Goal: Task Accomplishment & Management: Complete application form

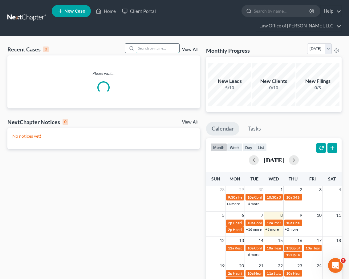
click at [142, 44] on input "search" at bounding box center [157, 48] width 43 height 9
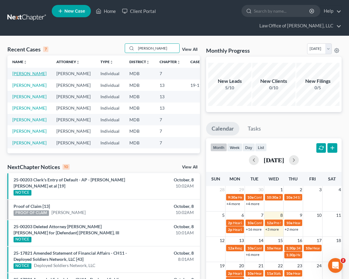
type input "wendy"
click at [22, 71] on link "Burke, Wendy" at bounding box center [29, 73] width 34 height 5
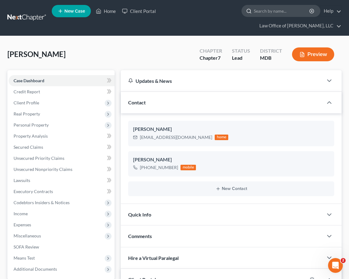
click at [254, 12] on input "search" at bounding box center [282, 10] width 56 height 11
click at [254, 13] on input "search" at bounding box center [282, 10] width 56 height 11
type input "wiles"
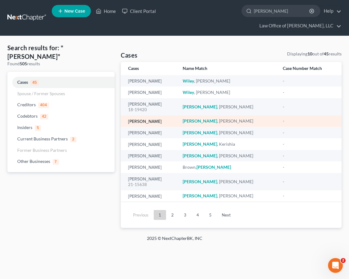
click at [139, 119] on link "[PERSON_NAME]" at bounding box center [145, 121] width 34 height 4
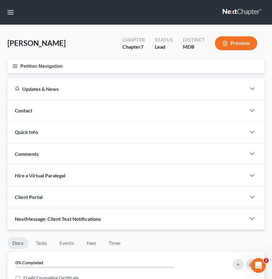
click at [14, 67] on icon "button" at bounding box center [15, 66] width 6 height 6
click at [0, 0] on div "Case Dashboard Payments Invoices Payments Payments Credit Report Client Profile" at bounding box center [0, 0] width 0 height 0
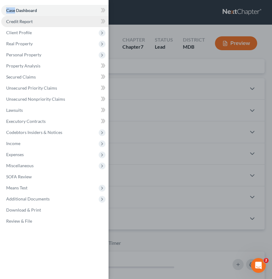
click at [18, 23] on span "Credit Report" at bounding box center [19, 21] width 26 height 5
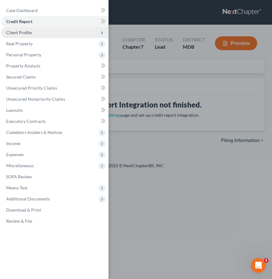
click at [16, 34] on span "Client Profile" at bounding box center [19, 32] width 26 height 5
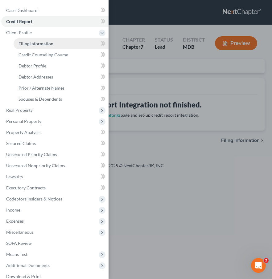
click at [24, 44] on span "Filing Information" at bounding box center [35, 43] width 35 height 5
select select "1"
select select "0"
select select "21"
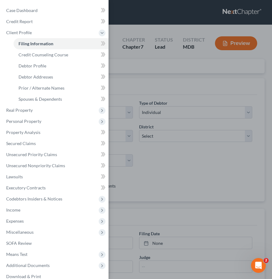
click at [151, 68] on div "Case Dashboard Payments Invoices Payments Payments Credit Report Client Profile" at bounding box center [136, 139] width 272 height 279
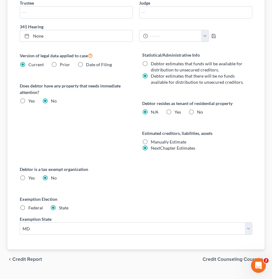
scroll to position [268, 0]
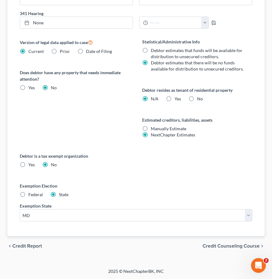
click at [174, 99] on label "Yes Yes" at bounding box center [177, 99] width 6 height 6
click at [177, 99] on input "Yes Yes" at bounding box center [179, 98] width 4 height 4
radio input "true"
radio input "false"
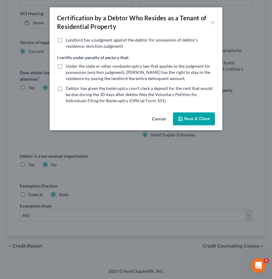
click at [192, 118] on button "Save & Close" at bounding box center [194, 118] width 42 height 13
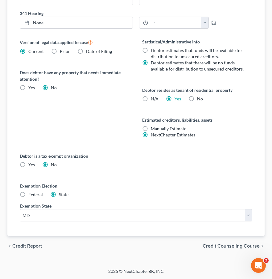
click at [223, 248] on span "Credit Counseling Course" at bounding box center [230, 246] width 57 height 5
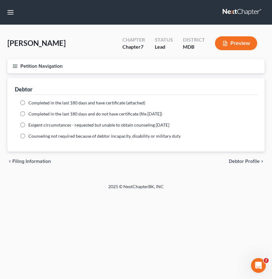
click at [252, 162] on span "Debtor Profile" at bounding box center [244, 161] width 31 height 5
select select "0"
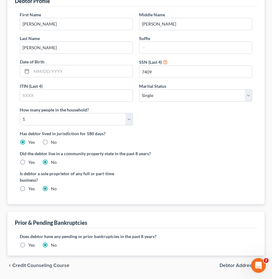
scroll to position [107, 0]
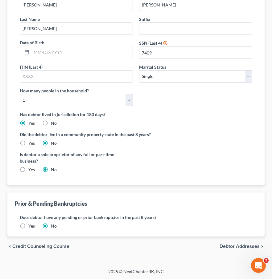
click at [229, 245] on span "Debtor Addresses" at bounding box center [239, 246] width 40 height 5
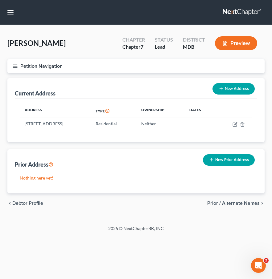
click at [219, 201] on span "Prior / Alternate Names" at bounding box center [233, 203] width 52 height 5
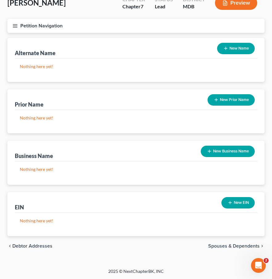
click at [209, 246] on span "Spouses & Dependents" at bounding box center [233, 246] width 51 height 5
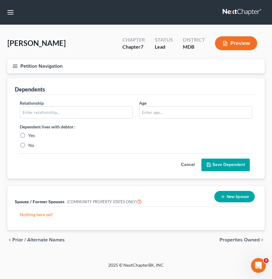
click at [233, 237] on span "Properties Owned" at bounding box center [239, 239] width 40 height 5
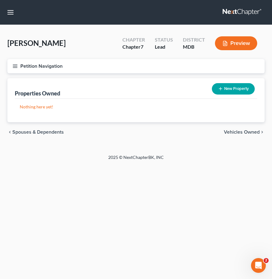
click at [230, 132] on span "Vehicles Owned" at bounding box center [242, 132] width 36 height 5
click at [236, 132] on span "Vehicles Leased" at bounding box center [241, 132] width 36 height 5
click at [236, 132] on span "Secured Assets" at bounding box center [242, 132] width 35 height 5
click at [236, 132] on span "Personal Items" at bounding box center [242, 132] width 33 height 5
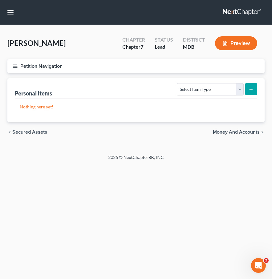
click at [240, 130] on span "Money and Accounts" at bounding box center [236, 132] width 47 height 5
click at [251, 131] on span "Interests" at bounding box center [249, 132] width 19 height 5
click at [15, 65] on icon "button" at bounding box center [15, 66] width 6 height 6
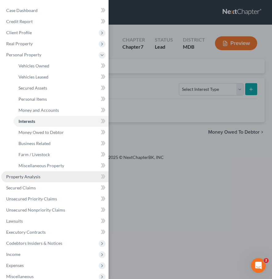
scroll to position [63, 0]
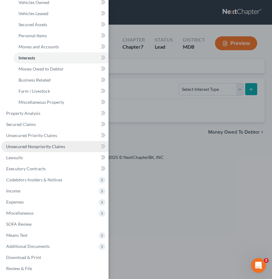
click at [30, 144] on span "Unsecured Nonpriority Claims" at bounding box center [35, 146] width 59 height 5
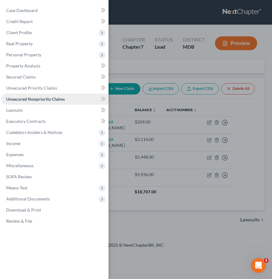
click at [30, 100] on span "Unsecured Nonpriority Claims" at bounding box center [35, 98] width 59 height 5
click at [132, 74] on div "Case Dashboard Payments Invoices Payments Payments Credit Report Client Profile" at bounding box center [136, 139] width 272 height 279
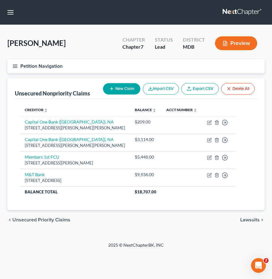
click at [121, 90] on button "New Claim" at bounding box center [121, 88] width 37 height 11
select select "0"
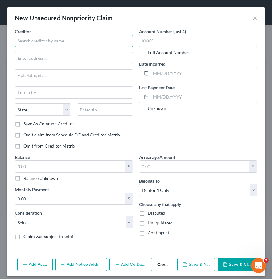
click at [26, 36] on input "text" at bounding box center [74, 41] width 118 height 12
type input "Meritus Medical Center, Inc."
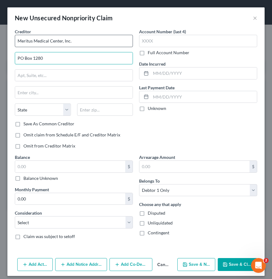
type input "PO Box 1280"
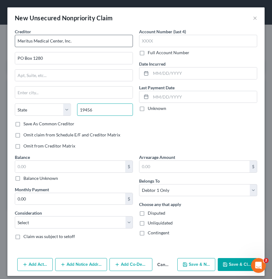
type input "19456"
type input "Oaks"
select select "39"
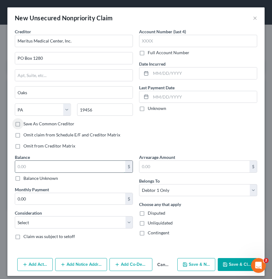
click at [32, 164] on input "text" at bounding box center [70, 167] width 110 height 12
type input "148.46"
click at [23, 224] on select "Select Cable / Satellite Services Collection Agency Credit Card Debt Debt Couns…" at bounding box center [74, 222] width 118 height 12
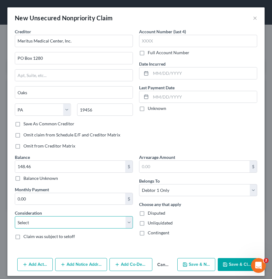
select select "9"
click at [15, 216] on select "Select Cable / Satellite Services Collection Agency Credit Card Debt Debt Couns…" at bounding box center [74, 222] width 118 height 12
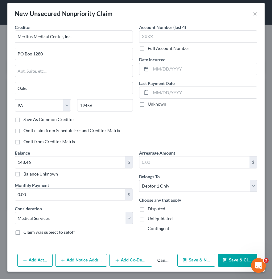
click at [199, 261] on button "Save & New" at bounding box center [196, 260] width 38 height 13
select select "0"
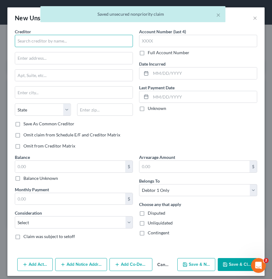
click at [39, 38] on input "text" at bounding box center [74, 41] width 118 height 12
type input "US Acute Care"
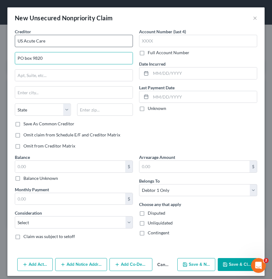
type input "PO box 9820"
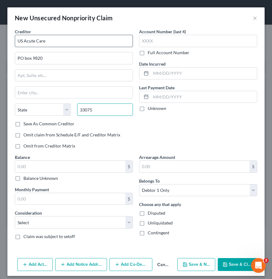
type input "33075"
type input "Pompano Beach"
select select "9"
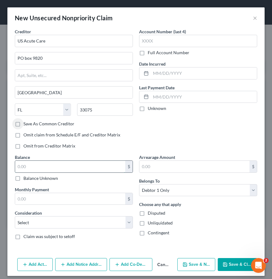
click at [34, 164] on input "text" at bounding box center [70, 167] width 110 height 12
type input "470.06"
click at [28, 228] on select "Select Cable / Satellite Services Collection Agency Credit Card Debt Debt Couns…" at bounding box center [74, 222] width 118 height 12
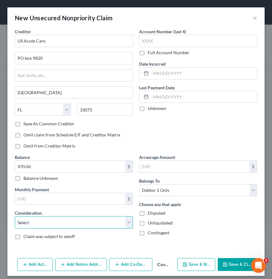
select select "9"
click at [15, 216] on select "Select Cable / Satellite Services Collection Agency Credit Card Debt Debt Couns…" at bounding box center [74, 222] width 118 height 12
click at [187, 264] on icon "button" at bounding box center [184, 264] width 5 height 5
select select "0"
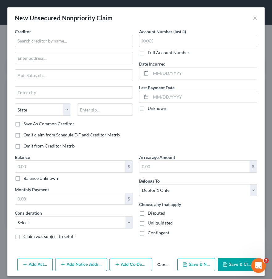
type input "0.00"
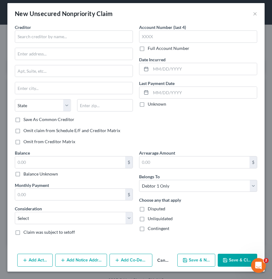
click at [161, 261] on button "Cancel" at bounding box center [163, 260] width 22 height 12
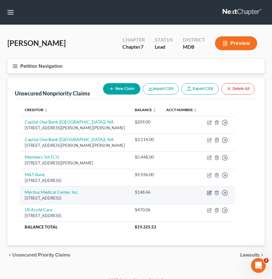
click at [207, 192] on icon "button" at bounding box center [209, 192] width 5 height 5
select select "39"
select select "9"
select select "0"
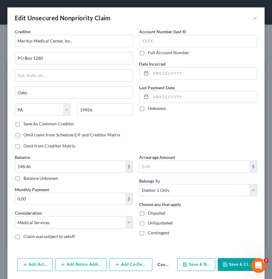
click at [23, 122] on label "Save As Common Creditor" at bounding box center [48, 124] width 51 height 6
click at [26, 122] on input "Save As Common Creditor" at bounding box center [28, 123] width 4 height 4
click at [233, 264] on button "Save & Close" at bounding box center [236, 264] width 39 height 13
checkbox input "false"
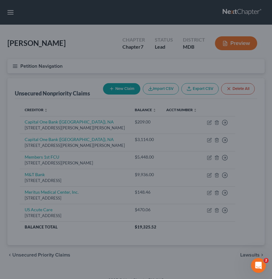
type input "0"
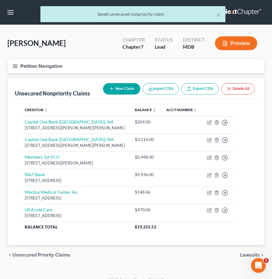
click at [128, 90] on button "New Claim" at bounding box center [121, 88] width 37 height 11
select select "0"
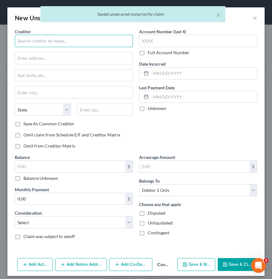
click at [31, 38] on input "text" at bounding box center [74, 41] width 118 height 12
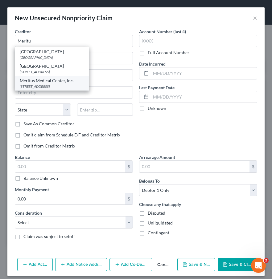
click at [34, 86] on div "PO Box 1280, Oaks, PA 19456" at bounding box center [52, 86] width 64 height 5
type input "Meritus Medical Center, Inc."
type input "PO Box 1280"
type input "Oaks"
select select "39"
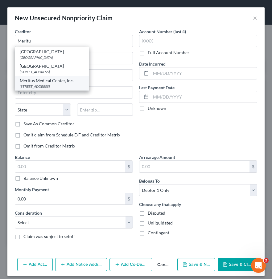
type input "19456"
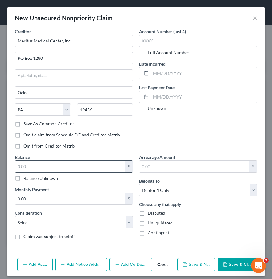
click at [25, 164] on input "text" at bounding box center [70, 167] width 110 height 12
type input "377.52"
click at [33, 220] on select "Select Cable / Satellite Services Collection Agency Credit Card Debt Debt Couns…" at bounding box center [74, 222] width 118 height 12
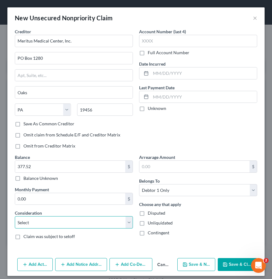
select select "9"
click at [15, 216] on select "Select Cable / Satellite Services Collection Agency Credit Card Debt Debt Couns…" at bounding box center [74, 222] width 118 height 12
click at [198, 262] on button "Save & New" at bounding box center [196, 264] width 38 height 13
select select "0"
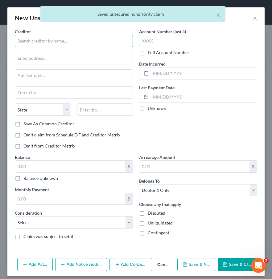
click at [30, 39] on input "text" at bounding box center [74, 41] width 118 height 12
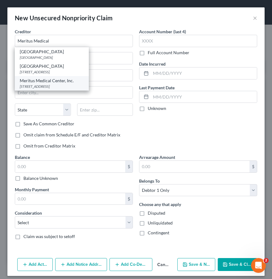
click at [33, 83] on div "Meritus Medical Center, Inc." at bounding box center [52, 81] width 64 height 6
type input "Meritus Medical Center, Inc."
type input "PO Box 1280"
type input "Oaks"
select select "39"
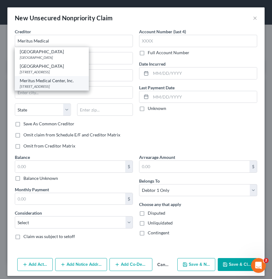
type input "19456"
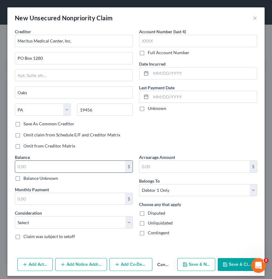
click at [24, 171] on input "text" at bounding box center [70, 167] width 110 height 12
type input "828.03"
click at [30, 224] on select "Select Cable / Satellite Services Collection Agency Credit Card Debt Debt Couns…" at bounding box center [74, 222] width 118 height 12
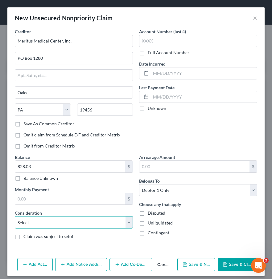
select select "9"
click at [15, 216] on select "Select Cable / Satellite Services Collection Agency Credit Card Debt Debt Couns…" at bounding box center [74, 222] width 118 height 12
click at [191, 269] on button "Save & New" at bounding box center [196, 264] width 38 height 13
select select "0"
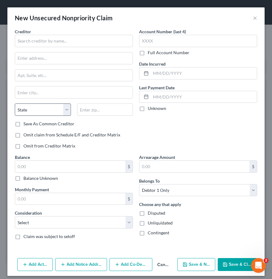
type input "0.00"
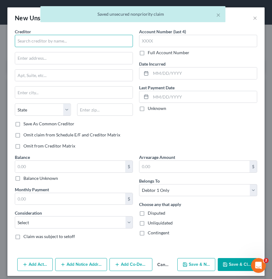
click at [29, 42] on input "text" at bounding box center [74, 41] width 118 height 12
click at [29, 42] on input "Meritus" at bounding box center [74, 41] width 118 height 12
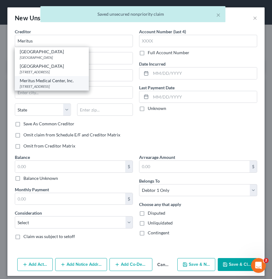
click at [39, 83] on div "Meritus Medical Center, Inc." at bounding box center [52, 81] width 64 height 6
type input "Meritus Medical Center, Inc."
type input "PO Box 1280"
type input "Oaks"
select select "39"
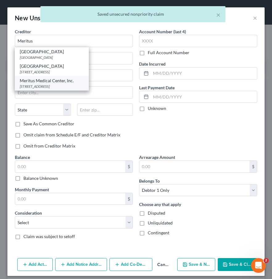
type input "19456"
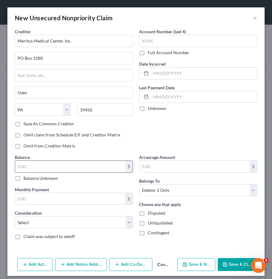
click at [34, 166] on input "text" at bounding box center [70, 167] width 110 height 12
type input "655.97"
click at [38, 221] on select "Select Cable / Satellite Services Collection Agency Credit Card Debt Debt Couns…" at bounding box center [74, 222] width 118 height 12
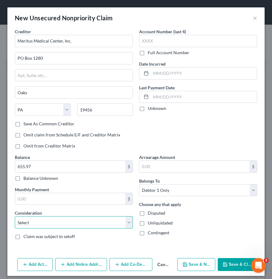
select select "9"
click at [15, 216] on select "Select Cable / Satellite Services Collection Agency Credit Card Debt Debt Couns…" at bounding box center [74, 222] width 118 height 12
click at [190, 267] on button "Save & New" at bounding box center [196, 264] width 38 height 13
select select "0"
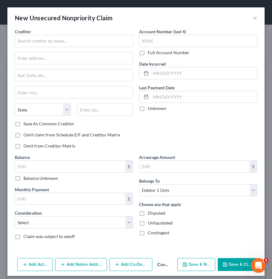
type input "0.00"
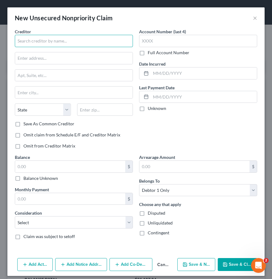
click at [44, 41] on input "text" at bounding box center [74, 41] width 118 height 12
click at [64, 40] on input "The Loomis" at bounding box center [74, 41] width 118 height 12
type input "The Loomis Company"
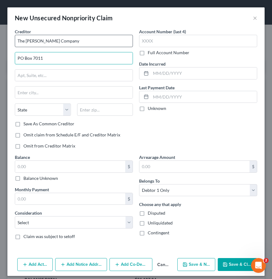
type input "PO Box 7011"
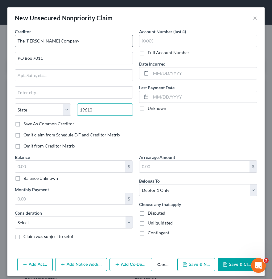
type input "19610"
type input "Reading"
select select "39"
drag, startPoint x: 69, startPoint y: 38, endPoint x: -6, endPoint y: 38, distance: 75.5
click at [0, 38] on html "Home New Case Client Portal Law Office of David Cahn, LLC david@cahnlawoffice.c…" at bounding box center [136, 170] width 272 height 341
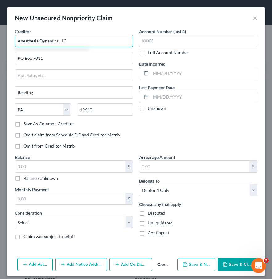
type input "Anesthesia Dynamics LLC"
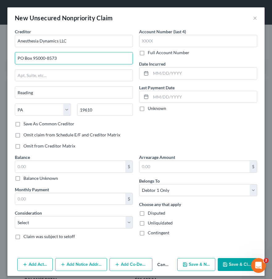
type input "PO Box 95000-8573"
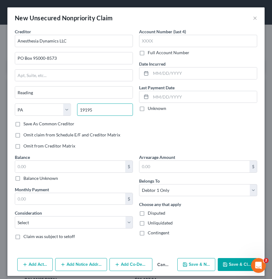
type input "19195"
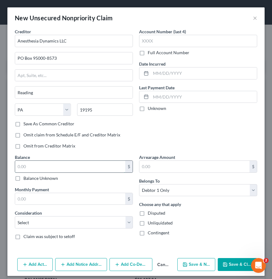
click at [36, 165] on input "text" at bounding box center [70, 167] width 110 height 12
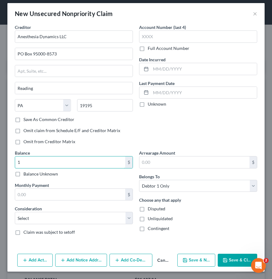
type input "1"
click at [224, 262] on icon "button" at bounding box center [225, 260] width 4 height 4
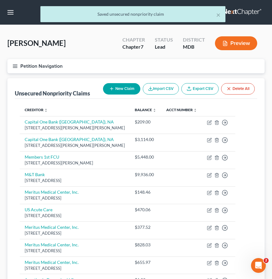
click at [235, 9] on div "× Saved unsecured nonpriority claim" at bounding box center [133, 15] width 272 height 19
click at [235, 13] on div "× Saved unsecured nonpriority claim" at bounding box center [133, 15] width 272 height 19
click at [235, 12] on div "× Saved unsecured nonpriority claim" at bounding box center [133, 15] width 272 height 19
click at [222, 14] on div "× Saved unsecured nonpriority claim" at bounding box center [132, 14] width 185 height 16
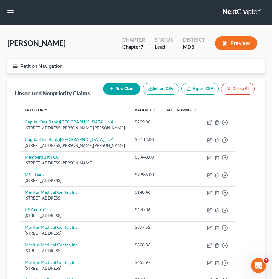
click at [243, 13] on link at bounding box center [241, 12] width 39 height 11
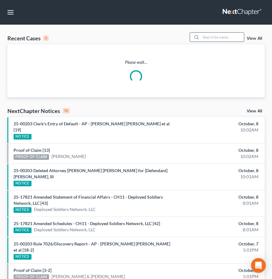
click at [207, 35] on input "search" at bounding box center [221, 37] width 43 height 9
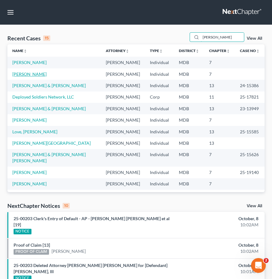
type input "wendy"
click at [25, 72] on link "Burke, Wendy" at bounding box center [29, 73] width 34 height 5
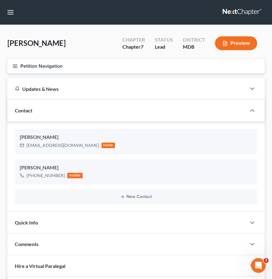
click at [16, 66] on line "button" at bounding box center [15, 66] width 4 height 0
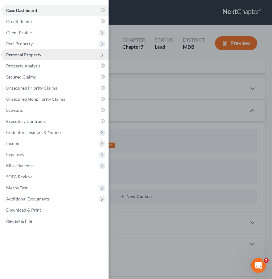
click at [18, 54] on span "Personal Property" at bounding box center [23, 54] width 35 height 5
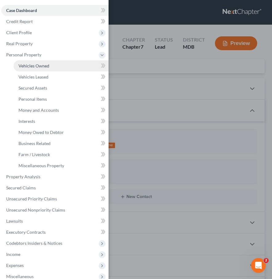
click at [32, 69] on link "Vehicles Owned" at bounding box center [61, 65] width 95 height 11
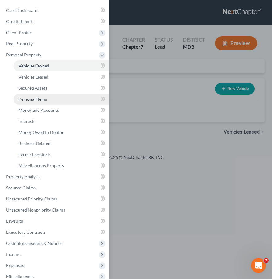
click at [32, 99] on span "Personal Items" at bounding box center [32, 98] width 28 height 5
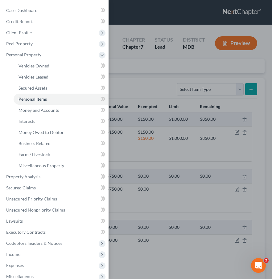
click at [131, 75] on div "Case Dashboard Payments Invoices Payments Payments Credit Report Client Profile" at bounding box center [136, 139] width 272 height 279
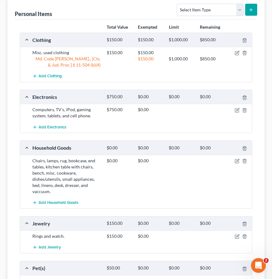
scroll to position [80, 0]
click at [237, 161] on icon "button" at bounding box center [236, 160] width 5 height 5
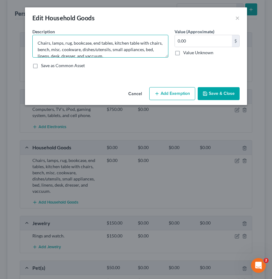
click at [150, 50] on textarea "Chairs, lamps, rug, bookcase, end tables, kitchen table with chairs, bench, mis…" at bounding box center [100, 46] width 136 height 23
type textarea "Chairs, lamps, rug, bookcase, end tables, kitchen table with chairs, bench, mis…"
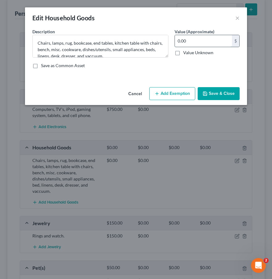
click at [188, 43] on input "0.00" at bounding box center [203, 41] width 57 height 12
type input "1,250"
click at [218, 97] on button "Save & Close" at bounding box center [218, 93] width 42 height 13
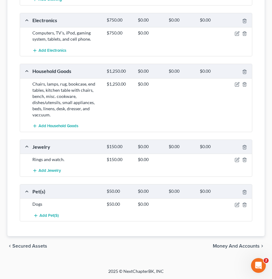
scroll to position [0, 0]
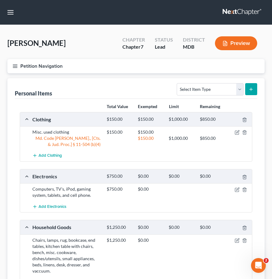
click at [14, 65] on icon "button" at bounding box center [15, 66] width 6 height 6
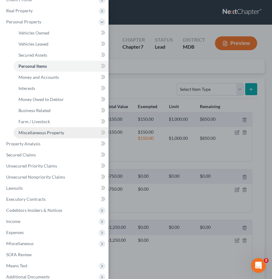
scroll to position [63, 0]
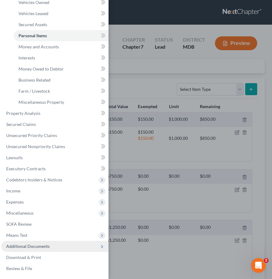
click at [39, 250] on span "Additional Documents" at bounding box center [54, 246] width 107 height 11
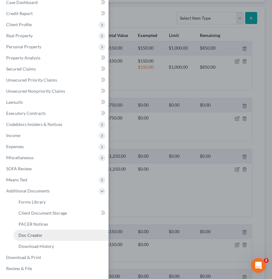
scroll to position [75, 0]
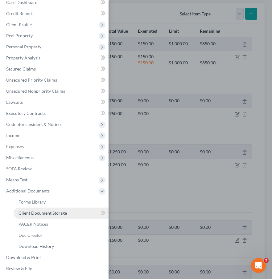
click at [30, 214] on span "Client Document Storage" at bounding box center [42, 212] width 48 height 5
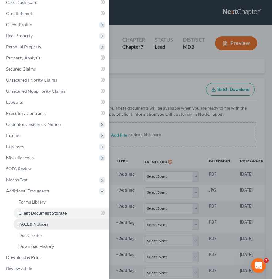
click at [23, 225] on span "PACER Notices" at bounding box center [33, 223] width 30 height 5
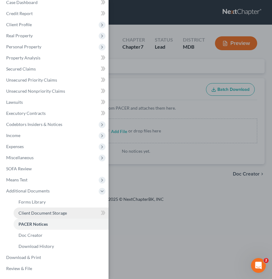
click at [27, 212] on span "Client Document Storage" at bounding box center [42, 212] width 48 height 5
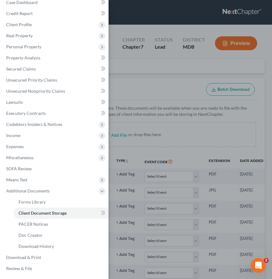
click at [115, 106] on div "Case Dashboard Payments Invoices Payments Payments Credit Report Client Profile" at bounding box center [136, 139] width 272 height 279
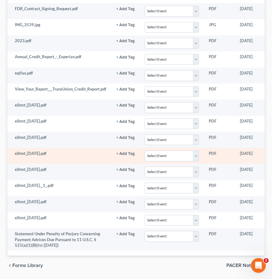
scroll to position [0, 55]
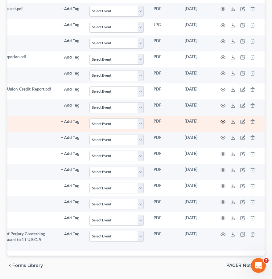
click at [222, 120] on icon "button" at bounding box center [222, 121] width 5 height 5
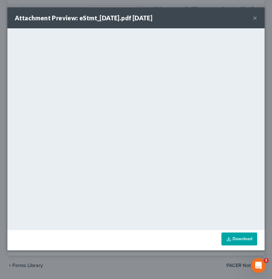
click at [255, 20] on button "×" at bounding box center [255, 17] width 4 height 7
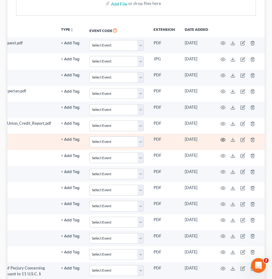
click at [221, 139] on icon "button" at bounding box center [223, 139] width 5 height 3
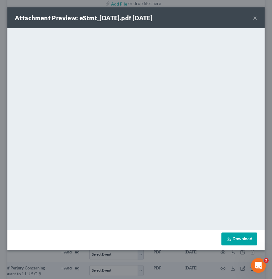
click at [255, 19] on button "×" at bounding box center [255, 17] width 4 height 7
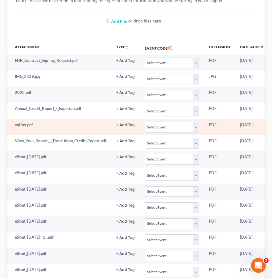
scroll to position [0, 0]
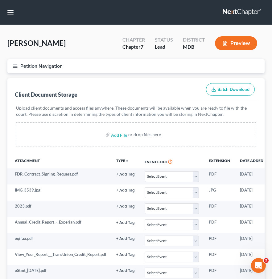
click at [14, 65] on line "button" at bounding box center [15, 65] width 4 height 0
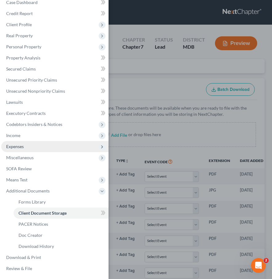
click at [18, 148] on span "Expenses" at bounding box center [15, 146] width 18 height 5
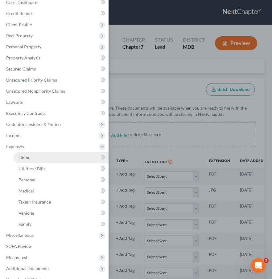
click at [22, 159] on span "Home" at bounding box center [24, 157] width 12 height 5
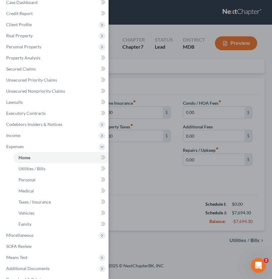
click at [137, 82] on div "Case Dashboard Payments Invoices Payments Payments Credit Report Client Profile" at bounding box center [136, 139] width 272 height 279
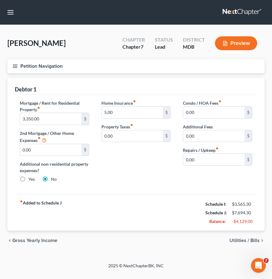
click at [237, 240] on span "Utilities / Bills" at bounding box center [244, 240] width 30 height 5
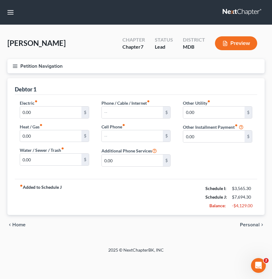
click at [248, 225] on span "Personal" at bounding box center [250, 224] width 20 height 5
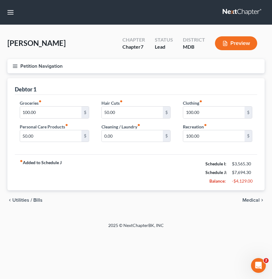
click at [253, 200] on span "Medical" at bounding box center [250, 200] width 17 height 5
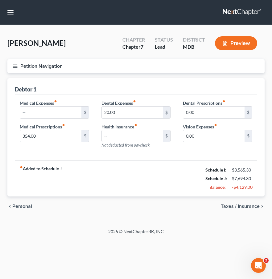
click at [238, 208] on span "Taxes / Insurance" at bounding box center [240, 206] width 39 height 5
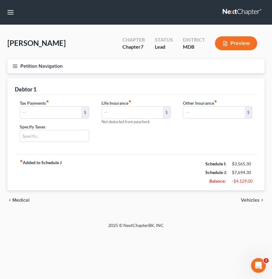
click at [244, 199] on span "Vehicles" at bounding box center [250, 200] width 19 height 5
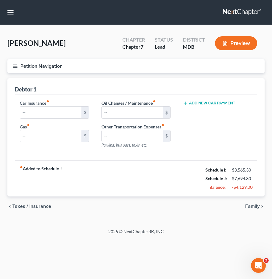
click at [251, 207] on span "Family" at bounding box center [252, 206] width 14 height 5
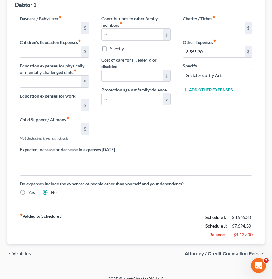
scroll to position [92, 0]
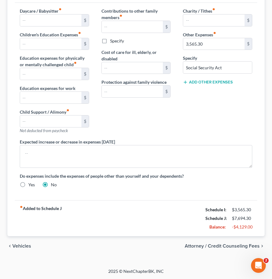
click at [15, 245] on span "Vehicles" at bounding box center [21, 246] width 19 height 5
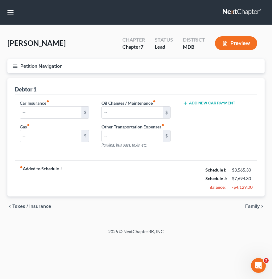
click at [19, 207] on span "Taxes / Insurance" at bounding box center [31, 206] width 39 height 5
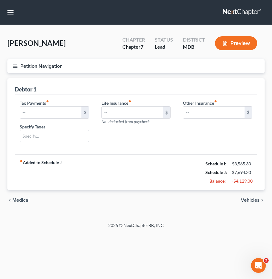
click at [20, 198] on span "Medical" at bounding box center [20, 200] width 17 height 5
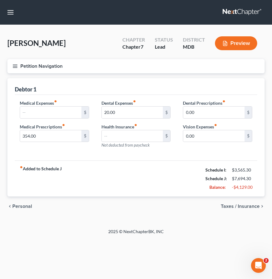
click at [15, 67] on line "button" at bounding box center [15, 67] width 4 height 0
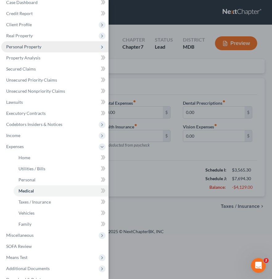
click at [18, 49] on span "Personal Property" at bounding box center [23, 46] width 35 height 5
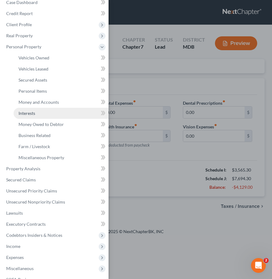
click at [31, 113] on span "Interests" at bounding box center [26, 113] width 17 height 5
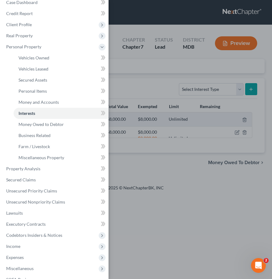
click at [121, 150] on div "Case Dashboard Payments Invoices Payments Payments Credit Report Client Profile" at bounding box center [136, 139] width 272 height 279
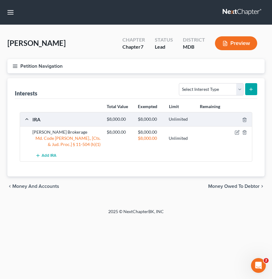
click at [39, 185] on span "Money and Accounts" at bounding box center [35, 186] width 47 height 5
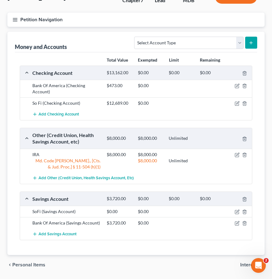
scroll to position [65, 0]
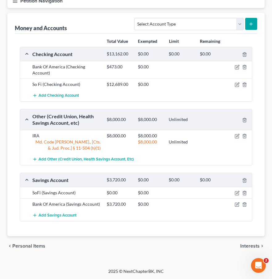
click at [245, 247] on span "Interests" at bounding box center [249, 246] width 19 height 5
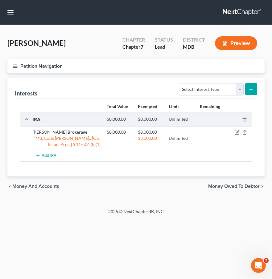
click at [17, 64] on icon "button" at bounding box center [15, 66] width 6 height 6
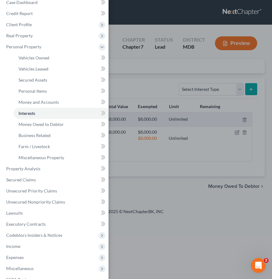
click at [198, 19] on div "Case Dashboard Payments Invoices Payments Payments Credit Report Client Profile" at bounding box center [136, 139] width 272 height 279
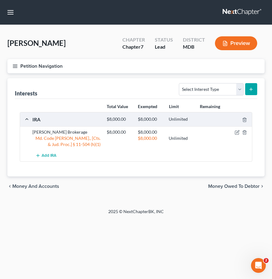
click at [243, 11] on link at bounding box center [241, 12] width 39 height 11
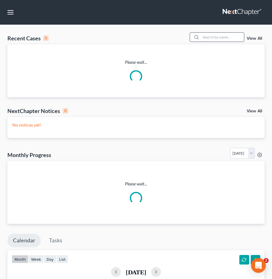
click at [224, 37] on input "search" at bounding box center [221, 37] width 43 height 9
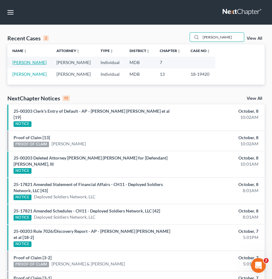
type input "wiles"
click at [22, 62] on link "[PERSON_NAME]" at bounding box center [29, 62] width 34 height 5
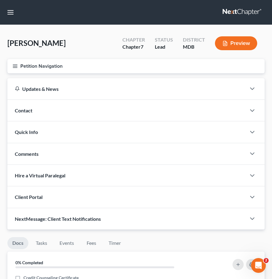
click at [16, 65] on line "button" at bounding box center [15, 65] width 4 height 0
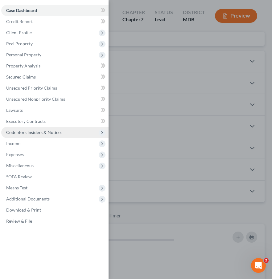
scroll to position [38, 0]
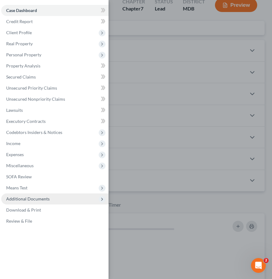
click at [27, 197] on span "Additional Documents" at bounding box center [27, 198] width 43 height 5
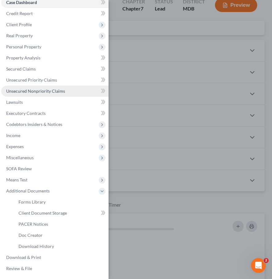
click at [15, 89] on span "Unsecured Nonpriority Claims" at bounding box center [35, 90] width 59 height 5
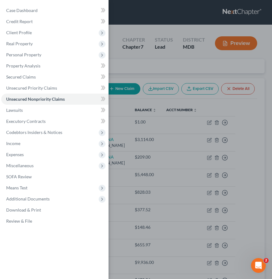
click at [116, 69] on div "Case Dashboard Payments Invoices Payments Payments Credit Report Client Profile" at bounding box center [136, 139] width 272 height 279
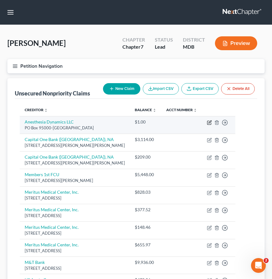
click at [208, 123] on icon "button" at bounding box center [209, 121] width 3 height 3
select select "39"
select select "0"
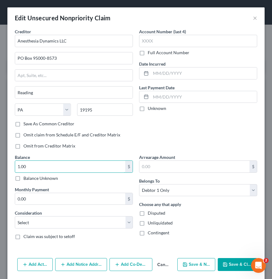
drag, startPoint x: 59, startPoint y: 169, endPoint x: -15, endPoint y: 162, distance: 73.9
click at [0, 162] on html "Home New Case Client Portal Law Office of David Cahn, LLC david@cahnlawoffice.c…" at bounding box center [136, 179] width 272 height 358
drag, startPoint x: 35, startPoint y: 168, endPoint x: -9, endPoint y: 160, distance: 44.7
click at [0, 160] on html "Home New Case Client Portal Law Office of David Cahn, LLC david@cahnlawoffice.c…" at bounding box center [136, 179] width 272 height 358
type input "1,768.96"
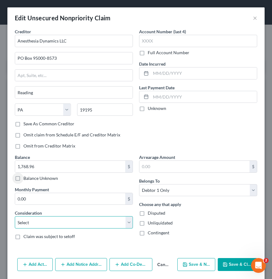
click at [23, 221] on select "Select Cable / Satellite Services Collection Agency Credit Card Debt Debt Couns…" at bounding box center [74, 222] width 118 height 12
select select "9"
click at [15, 216] on select "Select Cable / Satellite Services Collection Agency Credit Card Debt Debt Couns…" at bounding box center [74, 222] width 118 height 12
click at [202, 263] on button "Save & New" at bounding box center [196, 264] width 38 height 13
select select "0"
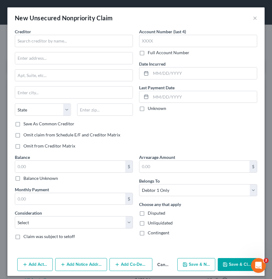
type input "0"
click at [229, 260] on button "Save & Close" at bounding box center [236, 264] width 39 height 13
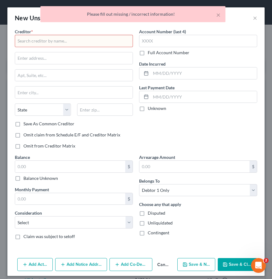
click at [215, 16] on div "Please fill out missing / incorrect information!" at bounding box center [132, 14] width 175 height 6
click at [220, 14] on div "× Please fill out missing / incorrect information!" at bounding box center [132, 14] width 185 height 16
click at [217, 14] on button "×" at bounding box center [218, 14] width 4 height 7
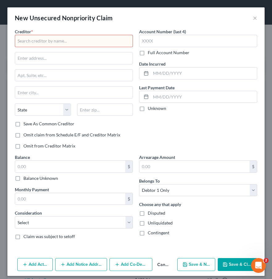
click at [161, 265] on button "Cancel" at bounding box center [163, 265] width 22 height 12
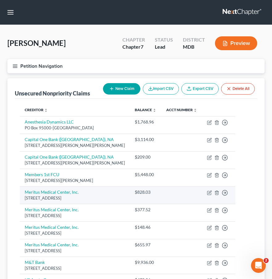
scroll to position [79, 0]
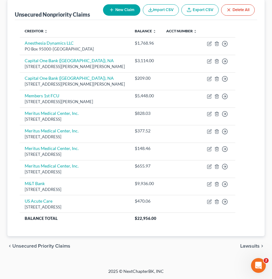
click at [29, 245] on span "Unsecured Priority Claims" at bounding box center [41, 246] width 58 height 5
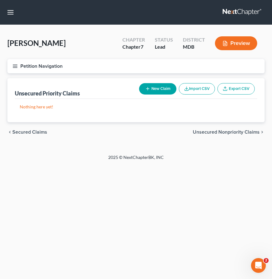
click at [22, 131] on span "Secured Claims" at bounding box center [29, 132] width 35 height 5
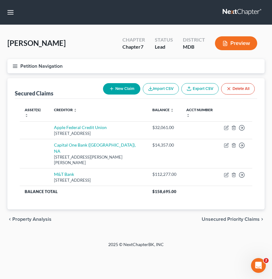
click at [209, 217] on span "Unsecured Priority Claims" at bounding box center [230, 219] width 58 height 5
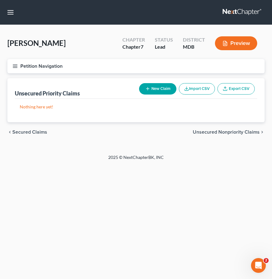
click at [209, 201] on div "Home New Case Client Portal Law Office of David Cahn, LLC david@cahnlawoffice.c…" at bounding box center [136, 139] width 272 height 279
click at [213, 133] on span "Unsecured Nonpriority Claims" at bounding box center [225, 132] width 67 height 5
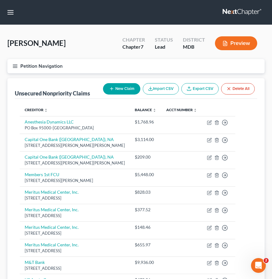
click at [123, 87] on button "New Claim" at bounding box center [121, 88] width 37 height 11
select select "0"
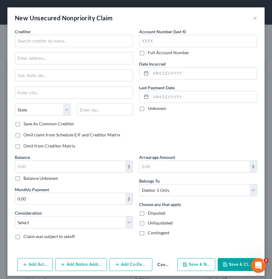
click at [164, 263] on button "Cancel" at bounding box center [163, 265] width 22 height 12
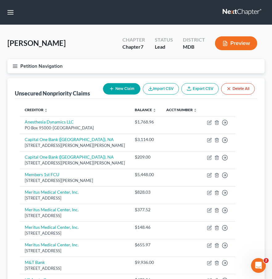
scroll to position [79, 0]
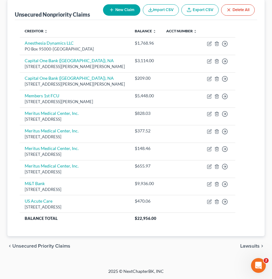
click at [119, 13] on button "New Claim" at bounding box center [121, 9] width 37 height 11
select select "0"
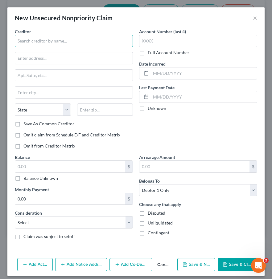
click at [61, 42] on input "text" at bounding box center [74, 41] width 118 height 12
click at [51, 45] on input "Wellspan" at bounding box center [74, 41] width 118 height 12
type input "WellSpan Health"
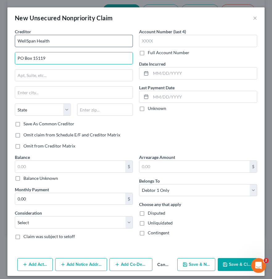
type input "PO Box 15119"
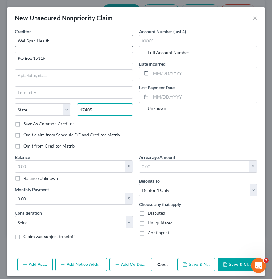
type input "17405"
type input "York"
select select "39"
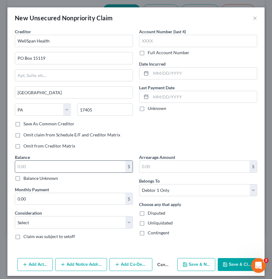
click at [35, 163] on input "text" at bounding box center [70, 167] width 110 height 12
type input "376.28"
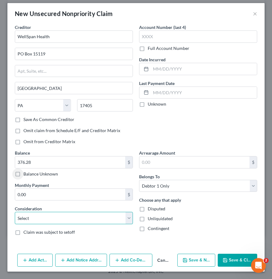
click at [26, 220] on select "Select Cable / Satellite Services Collection Agency Credit Card Debt Debt Couns…" at bounding box center [74, 218] width 118 height 12
select select "9"
click at [15, 212] on select "Select Cable / Satellite Services Collection Agency Credit Card Debt Debt Couns…" at bounding box center [74, 218] width 118 height 12
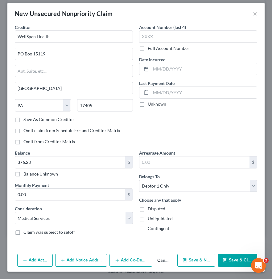
click at [203, 257] on button "Save & New" at bounding box center [196, 260] width 38 height 13
select select "0"
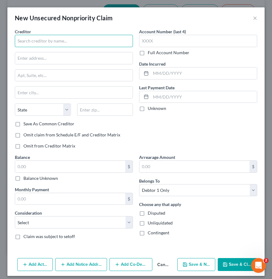
click at [25, 39] on input "text" at bounding box center [74, 41] width 118 height 12
type input "Walkefield"
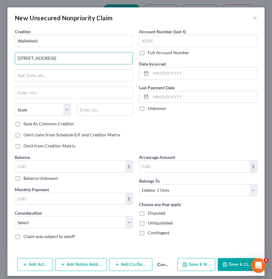
type input "320 N Cedar Bluff Dr., Ste. 300"
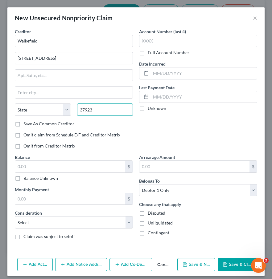
type input "37923"
type input "Knoxville"
select select "44"
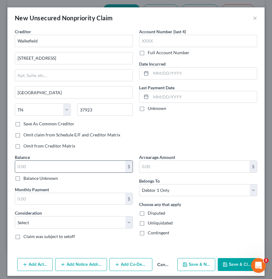
click at [56, 168] on input "text" at bounding box center [70, 167] width 110 height 12
click at [44, 167] on input "text" at bounding box center [70, 167] width 110 height 12
type input "137.43"
click at [24, 222] on select "Select Cable / Satellite Services Collection Agency Credit Card Debt Debt Couns…" at bounding box center [74, 222] width 118 height 12
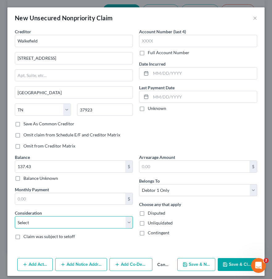
select select "9"
click at [15, 216] on select "Select Cable / Satellite Services Collection Agency Credit Card Debt Debt Couns…" at bounding box center [74, 222] width 118 height 12
click at [190, 262] on button "Save & New" at bounding box center [196, 264] width 38 height 13
select select "0"
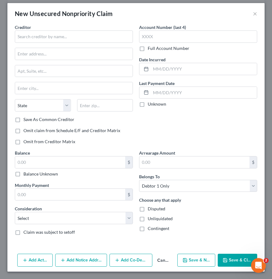
click at [160, 259] on button "Cancel" at bounding box center [163, 260] width 22 height 12
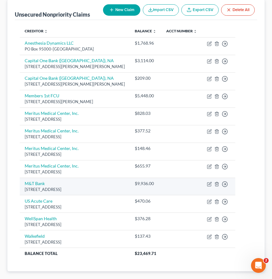
scroll to position [114, 0]
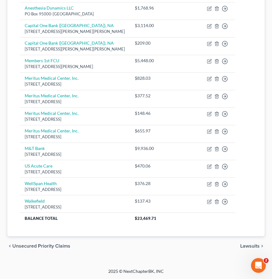
click at [246, 247] on span "Lawsuits" at bounding box center [249, 246] width 19 height 5
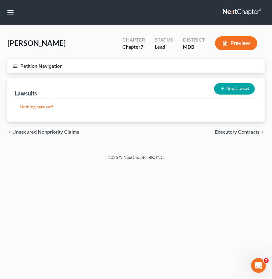
click at [224, 131] on span "Executory Contracts" at bounding box center [237, 132] width 45 height 5
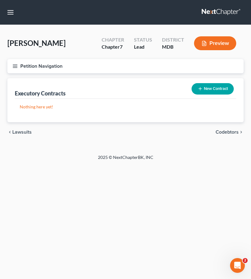
click at [219, 132] on span "Codebtors" at bounding box center [227, 132] width 23 height 5
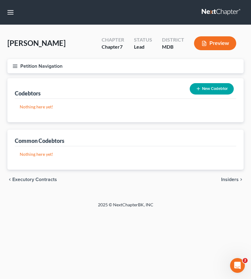
click at [231, 177] on span "Insiders" at bounding box center [230, 179] width 18 height 5
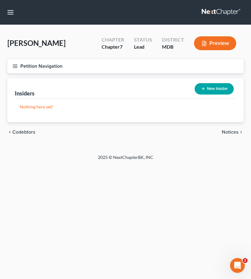
click at [228, 133] on span "Notices" at bounding box center [230, 132] width 17 height 5
click at [228, 133] on span "Employment Income" at bounding box center [216, 132] width 44 height 5
click at [228, 133] on span "Non Employment Income" at bounding box center [211, 132] width 55 height 5
click at [228, 133] on span "Expected Change in Income" at bounding box center [207, 132] width 61 height 5
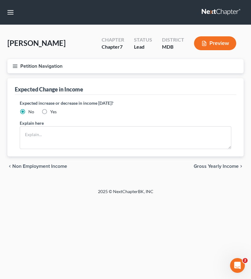
click at [225, 166] on span "Gross Yearly Income" at bounding box center [216, 166] width 45 height 5
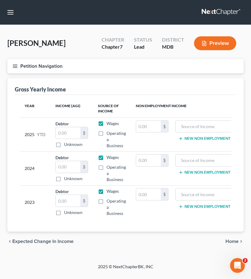
click at [16, 65] on icon "button" at bounding box center [15, 66] width 6 height 6
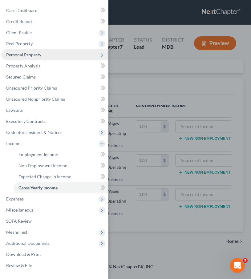
click at [26, 53] on span "Personal Property" at bounding box center [23, 54] width 35 height 5
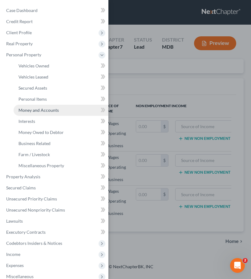
click at [34, 110] on span "Money and Accounts" at bounding box center [38, 109] width 40 height 5
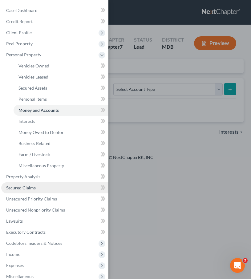
click at [19, 189] on span "Secured Claims" at bounding box center [21, 187] width 30 height 5
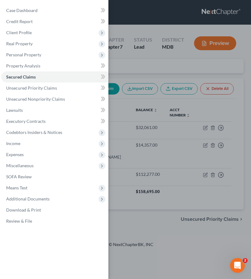
click at [160, 71] on div "Case Dashboard Payments Invoices Payments Payments Credit Report Client Profile" at bounding box center [125, 139] width 251 height 279
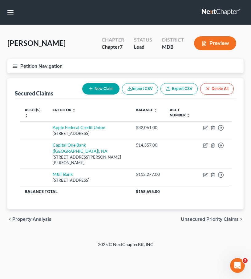
click at [208, 217] on span "Unsecured Priority Claims" at bounding box center [210, 219] width 58 height 5
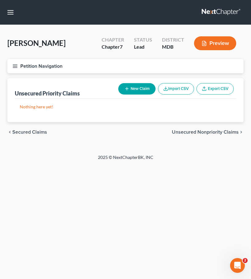
click at [205, 132] on span "Unsecured Nonpriority Claims" at bounding box center [205, 132] width 67 height 5
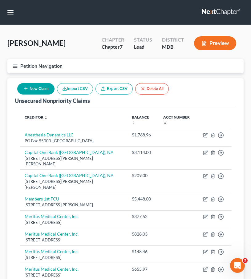
click at [14, 65] on icon "button" at bounding box center [15, 66] width 6 height 6
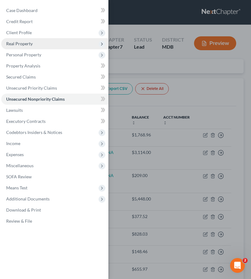
click at [18, 44] on span "Real Property" at bounding box center [19, 43] width 26 height 5
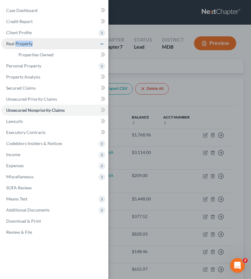
click at [18, 44] on span "Real Property" at bounding box center [19, 43] width 26 height 5
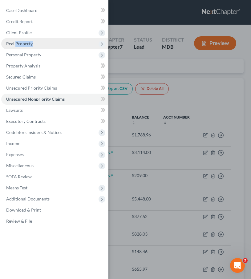
click at [19, 47] on span "Real Property" at bounding box center [54, 43] width 107 height 11
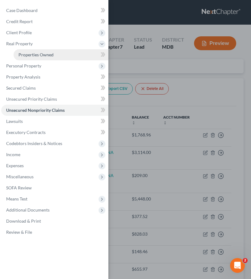
click at [19, 56] on span "Properties Owned" at bounding box center [35, 54] width 35 height 5
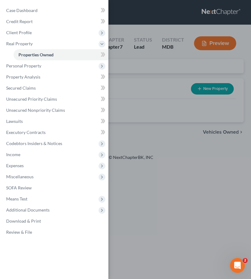
click at [136, 69] on div "Case Dashboard Payments Invoices Payments Payments Credit Report Client Profile" at bounding box center [125, 139] width 251 height 279
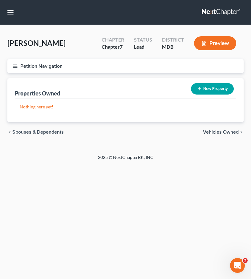
click at [218, 89] on button "New Property" at bounding box center [212, 88] width 43 height 11
select select "21"
select select "0"
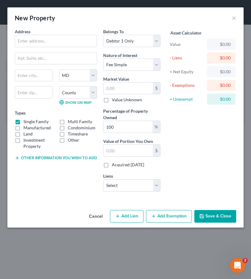
click at [206, 223] on button "Save & Close" at bounding box center [215, 216] width 42 height 13
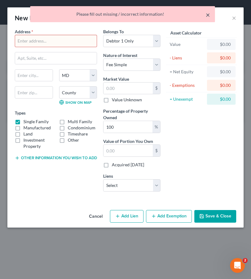
click at [207, 17] on button "×" at bounding box center [208, 14] width 4 height 7
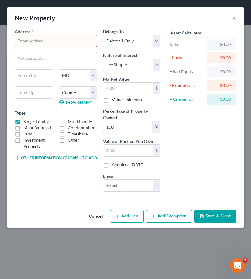
click at [99, 221] on button "Cancel" at bounding box center [95, 217] width 23 height 12
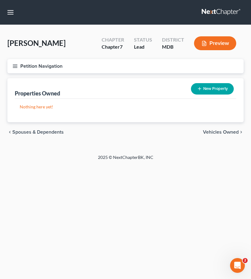
click at [215, 134] on span "Vehicles Owned" at bounding box center [221, 132] width 36 height 5
click at [14, 67] on icon "button" at bounding box center [15, 66] width 6 height 6
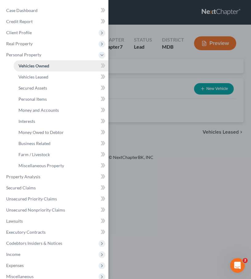
click at [30, 65] on span "Vehicles Owned" at bounding box center [33, 65] width 31 height 5
click at [137, 67] on div "Case Dashboard Payments Invoices Payments Payments Credit Report Client Profile" at bounding box center [125, 139] width 251 height 279
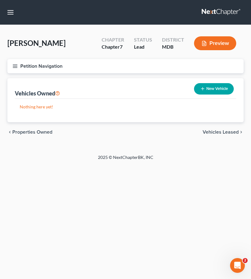
click at [208, 131] on span "Vehicles Leased" at bounding box center [221, 132] width 36 height 5
click at [198, 89] on button "New Vehicle Leased" at bounding box center [207, 88] width 54 height 11
select select "0"
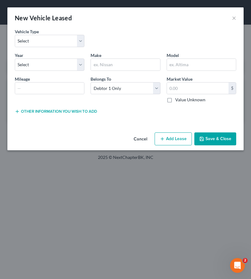
click at [147, 138] on button "Cancel" at bounding box center [140, 139] width 23 height 12
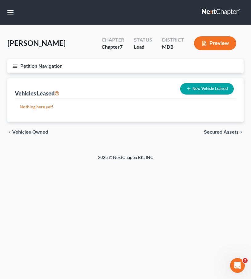
click at [207, 131] on span "Secured Assets" at bounding box center [221, 132] width 35 height 5
click at [216, 133] on span "Personal Items" at bounding box center [222, 132] width 33 height 5
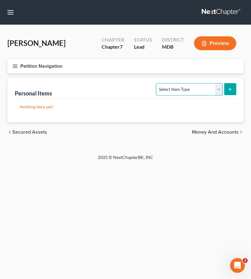
click at [219, 87] on select "Select Item Type Clothing Collectibles Of Value Electronics Firearms Household …" at bounding box center [189, 89] width 67 height 12
select select "clothing"
click at [157, 83] on select "Select Item Type Clothing Collectibles Of Value Electronics Firearms Household …" at bounding box center [189, 89] width 67 height 12
click at [229, 88] on icon "submit" at bounding box center [230, 89] width 5 height 5
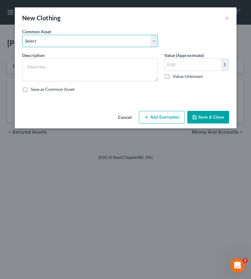
click at [65, 43] on select "Select Misc. used clothing" at bounding box center [90, 41] width 136 height 12
select select "0"
click at [22, 35] on select "Select Misc. used clothing" at bounding box center [90, 41] width 136 height 12
type textarea "Misc. used clothing"
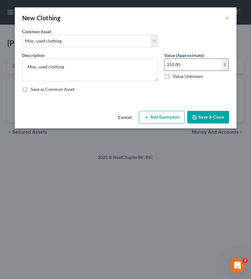
click at [172, 64] on input "250.00" at bounding box center [192, 65] width 57 height 12
type input "125"
click at [194, 111] on button "Save & Close" at bounding box center [208, 117] width 42 height 13
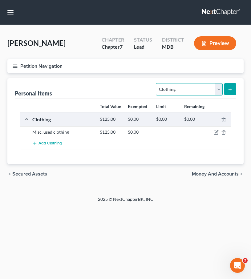
click at [182, 91] on select "Select Item Type Clothing Collectibles Of Value Electronics Firearms Household …" at bounding box center [189, 89] width 67 height 12
select select "electronics"
click at [157, 83] on select "Select Item Type Clothing Collectibles Of Value Electronics Firearms Household …" at bounding box center [189, 89] width 67 height 12
click at [231, 92] on button "submit" at bounding box center [230, 89] width 12 height 12
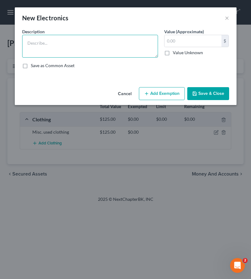
click at [30, 45] on textarea at bounding box center [90, 46] width 136 height 23
click at [48, 44] on textarea "Cell phone, TV." at bounding box center [90, 46] width 136 height 23
type textarea "Cell phone and TV."
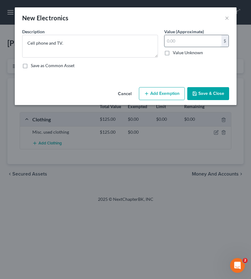
click at [175, 44] on input "text" at bounding box center [192, 41] width 57 height 12
type input "150"
click at [205, 95] on button "Save & Close" at bounding box center [208, 93] width 42 height 13
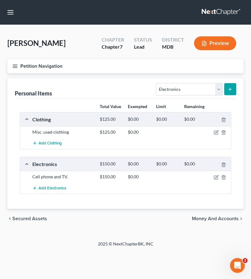
click at [15, 65] on line "button" at bounding box center [15, 65] width 4 height 0
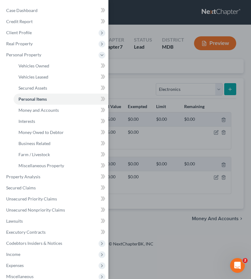
click at [132, 70] on div "Case Dashboard Payments Invoices Payments Payments Credit Report Client Profile" at bounding box center [125, 139] width 251 height 279
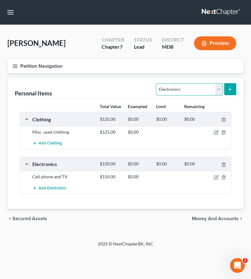
click at [220, 88] on select "Select Item Type Clothing Collectibles Of Value Electronics Firearms Household …" at bounding box center [189, 89] width 67 height 12
click at [157, 83] on select "Select Item Type Clothing Collectibles Of Value Electronics Firearms Household …" at bounding box center [189, 89] width 67 height 12
click at [232, 86] on button "submit" at bounding box center [230, 89] width 12 height 12
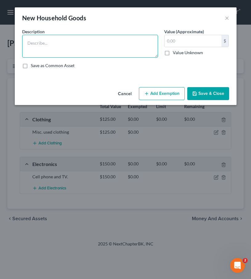
click at [36, 38] on textarea at bounding box center [90, 46] width 136 height 23
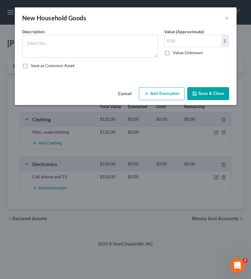
click at [202, 95] on button "Save & Close" at bounding box center [208, 93] width 42 height 13
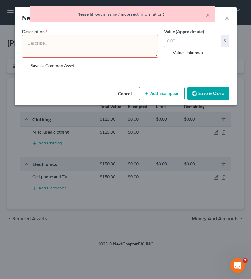
click at [127, 93] on button "Cancel" at bounding box center [124, 94] width 23 height 12
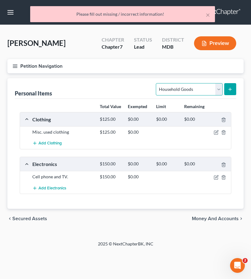
click at [186, 89] on select "Select Item Type Clothing Collectibles Of Value Electronics Firearms Household …" at bounding box center [189, 89] width 67 height 12
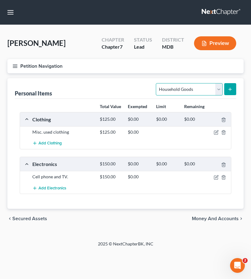
select select "sports_and_hobby_equipment"
click at [157, 83] on select "Select Item Type Clothing Collectibles Of Value Electronics Firearms Household …" at bounding box center [189, 89] width 67 height 12
click at [230, 87] on icon "submit" at bounding box center [230, 89] width 5 height 5
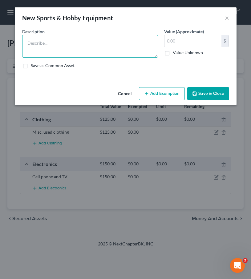
click at [60, 51] on textarea at bounding box center [90, 46] width 136 height 23
type textarea "A"
type textarea "Bow and arrows"
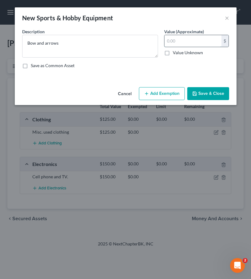
click at [170, 44] on input "text" at bounding box center [192, 41] width 57 height 12
type input "300"
click at [203, 95] on button "Save & Close" at bounding box center [208, 93] width 42 height 13
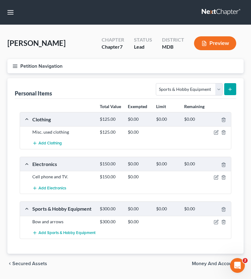
scroll to position [17, 0]
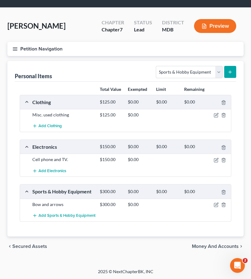
click at [206, 245] on span "Money and Accounts" at bounding box center [215, 246] width 47 height 5
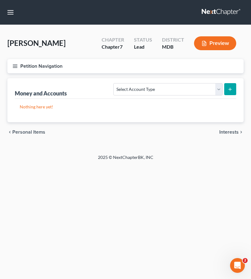
click at [233, 131] on span "Interests" at bounding box center [228, 132] width 19 height 5
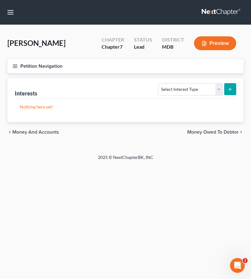
click at [16, 62] on button "Petition Navigation" at bounding box center [125, 66] width 236 height 14
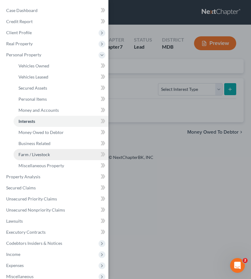
scroll to position [63, 0]
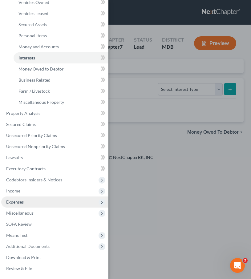
click at [26, 202] on span "Expenses" at bounding box center [54, 201] width 107 height 11
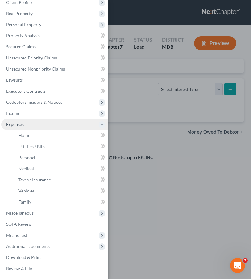
scroll to position [30, 0]
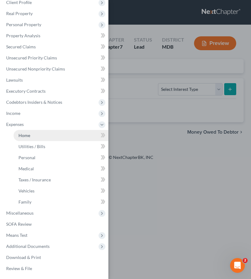
click at [26, 134] on span "Home" at bounding box center [24, 135] width 12 height 5
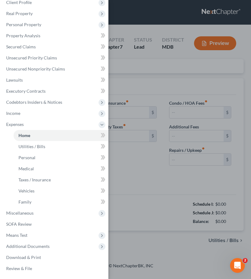
type input "0.00"
radio input "true"
type input "0.00"
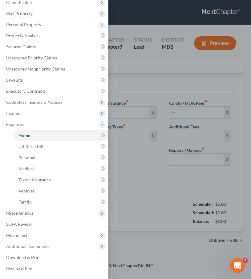
type input "0.00"
click at [127, 75] on div "Case Dashboard Payments Invoices Payments Payments Credit Report Client Profile" at bounding box center [125, 139] width 251 height 279
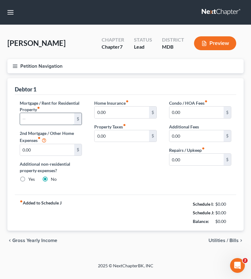
click at [29, 120] on input "text" at bounding box center [47, 119] width 54 height 12
type input "200"
click at [96, 166] on div "Home Insurance fiber_manual_record 0.00 $ Property Taxes fiber_manual_record 0.…" at bounding box center [125, 144] width 75 height 88
click at [219, 239] on span "Utilities / Bills" at bounding box center [224, 240] width 30 height 5
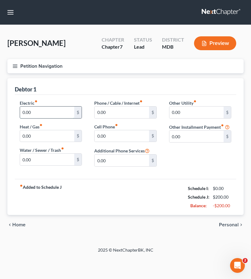
click at [38, 113] on input "0.00" at bounding box center [47, 113] width 54 height 12
type input "82.50"
click at [114, 137] on input "0.00" at bounding box center [122, 136] width 54 height 12
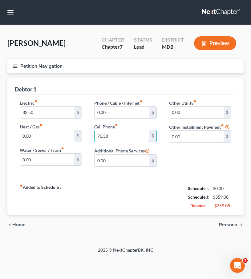
type input "76.58"
click at [228, 224] on span "Personal" at bounding box center [229, 224] width 20 height 5
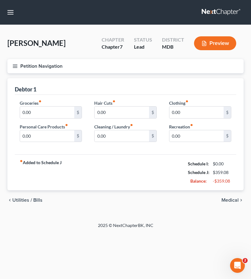
click at [225, 200] on span "Medical" at bounding box center [229, 200] width 17 height 5
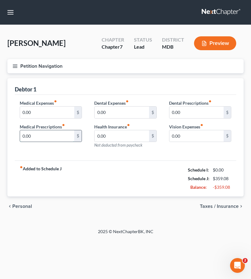
click at [36, 135] on input "0.00" at bounding box center [47, 136] width 54 height 12
type input "9.33"
click at [220, 207] on span "Taxes / Insurance" at bounding box center [219, 206] width 39 height 5
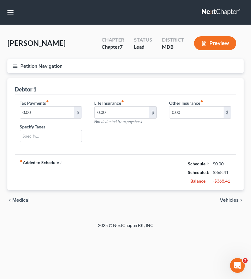
click at [227, 199] on span "Vehicles" at bounding box center [229, 200] width 19 height 5
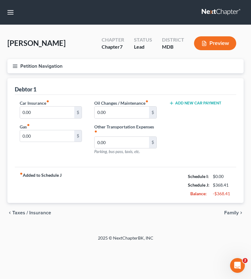
click at [205, 103] on button "Add New Car Payment" at bounding box center [195, 103] width 52 height 5
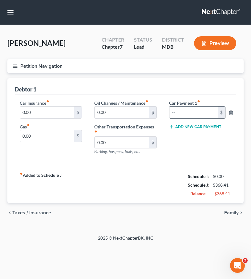
click at [179, 116] on input "text" at bounding box center [193, 113] width 49 height 12
type input "330"
click at [182, 116] on input "330" at bounding box center [193, 113] width 49 height 12
type input "0"
type input "330.00"
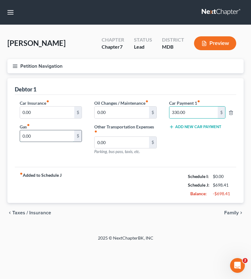
click at [40, 135] on input "0.00" at bounding box center [47, 136] width 54 height 12
type input "236.50"
click at [114, 112] on input "0.00" at bounding box center [122, 113] width 54 height 12
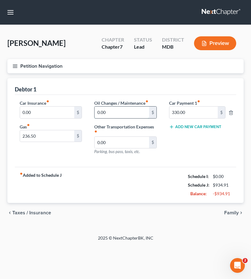
click at [114, 112] on input "0.00" at bounding box center [122, 113] width 54 height 12
click at [106, 113] on input "50" at bounding box center [122, 113] width 54 height 12
type input "110"
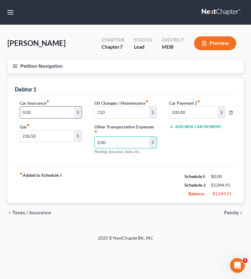
click at [35, 112] on input "0.00" at bounding box center [47, 113] width 54 height 12
type input "131.54"
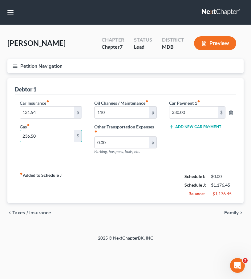
click at [14, 67] on line "button" at bounding box center [15, 67] width 4 height 0
click at [0, 0] on div "Case Dashboard Payments Invoices Payments Payments Credit Report Client Profile" at bounding box center [0, 0] width 0 height 0
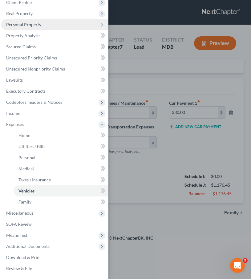
click at [18, 25] on span "Personal Property" at bounding box center [23, 24] width 35 height 5
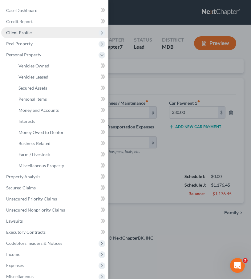
click at [13, 33] on span "Client Profile" at bounding box center [19, 32] width 26 height 5
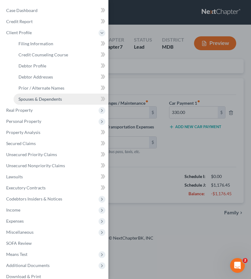
click at [24, 98] on span "Spouses & Dependents" at bounding box center [39, 98] width 43 height 5
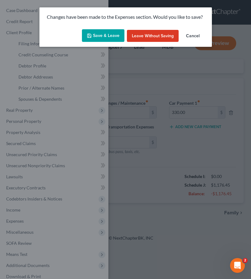
click at [101, 34] on button "Save & Leave" at bounding box center [103, 35] width 43 height 13
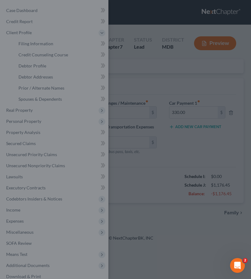
type input "110.00"
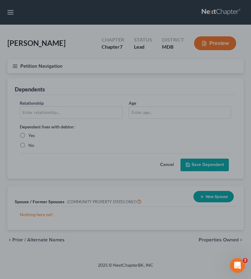
click at [48, 117] on div at bounding box center [125, 139] width 251 height 279
click at [93, 145] on div at bounding box center [125, 139] width 251 height 279
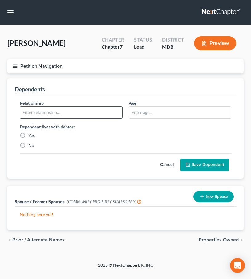
click at [32, 111] on input "text" at bounding box center [71, 113] width 102 height 12
type input "Child"
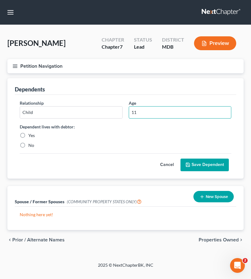
type input "11"
click at [28, 135] on label "Yes" at bounding box center [31, 135] width 6 height 6
click at [31, 135] on input "Yes" at bounding box center [33, 134] width 4 height 4
radio input "true"
click at [204, 163] on button "Save Dependent" at bounding box center [204, 165] width 48 height 13
